Goal: Task Accomplishment & Management: Manage account settings

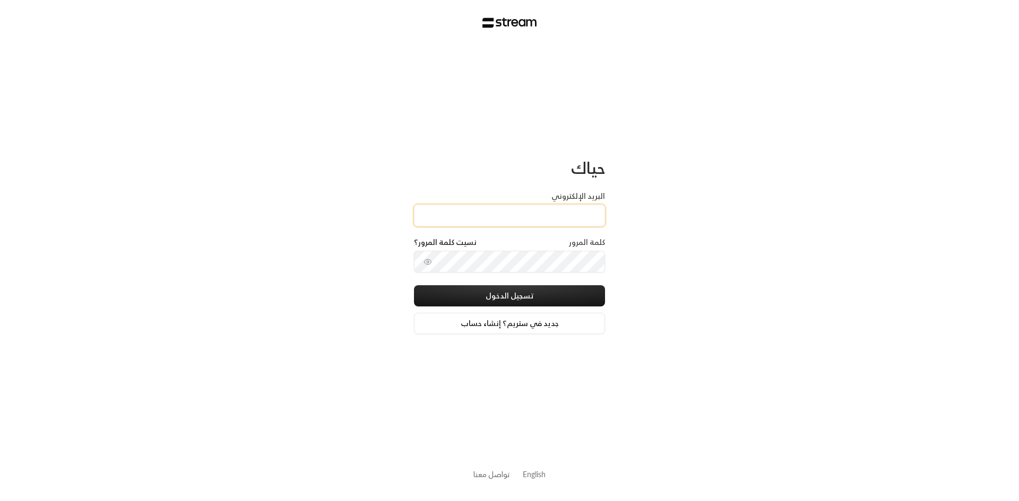
click at [584, 215] on input "البريد الإلكتروني" at bounding box center [509, 216] width 191 height 22
click at [763, 184] on div "حياك البريد الإلكتروني كلمة المرور نسيت كلمة المرور؟ تسجيل الدخول جديد في ستريم…" at bounding box center [509, 250] width 1019 height 501
click at [510, 212] on input "البريد الإلكتروني" at bounding box center [509, 216] width 191 height 22
click at [488, 210] on input "البريد الإلكتروني" at bounding box center [509, 216] width 191 height 22
type input "A"
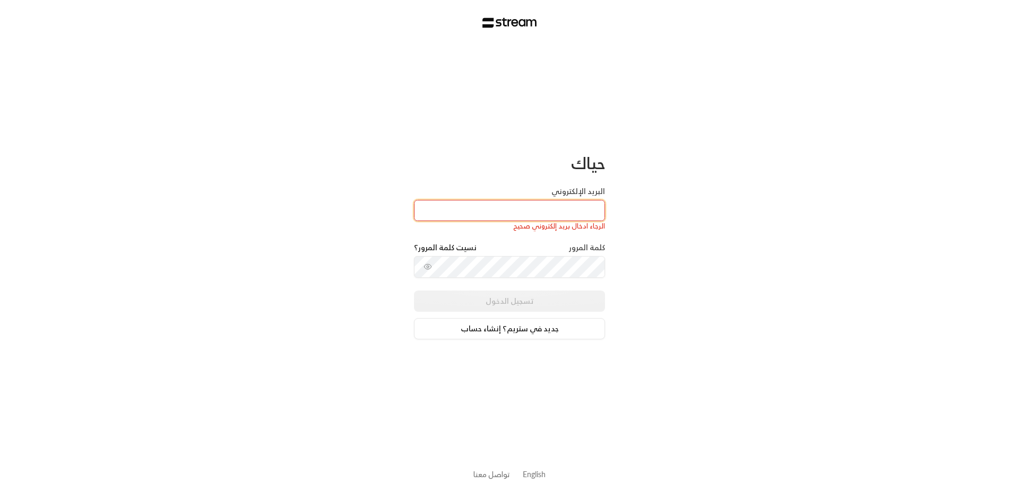
type input "a"
